Goal: Navigation & Orientation: Find specific page/section

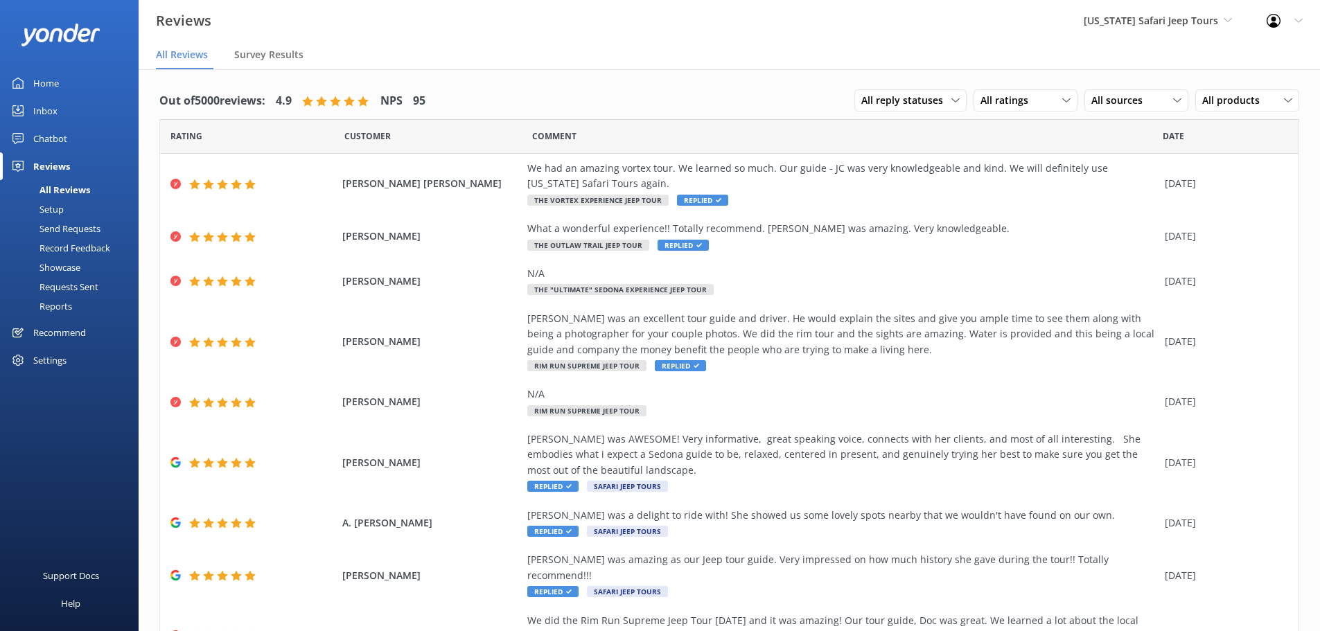
click at [52, 76] on div "Home" at bounding box center [46, 83] width 26 height 28
